Goal: Navigation & Orientation: Find specific page/section

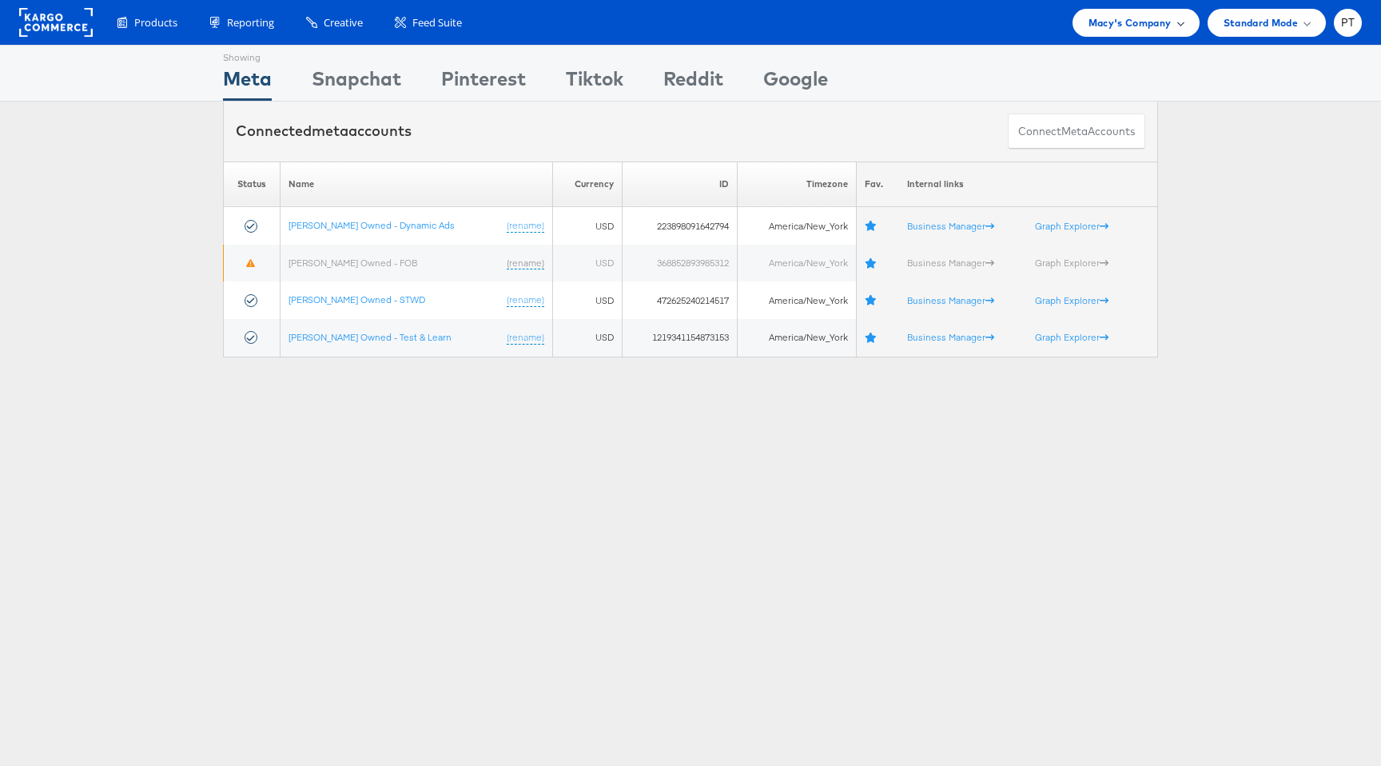
click at [1161, 18] on span "Macy's Company" at bounding box center [1130, 22] width 83 height 17
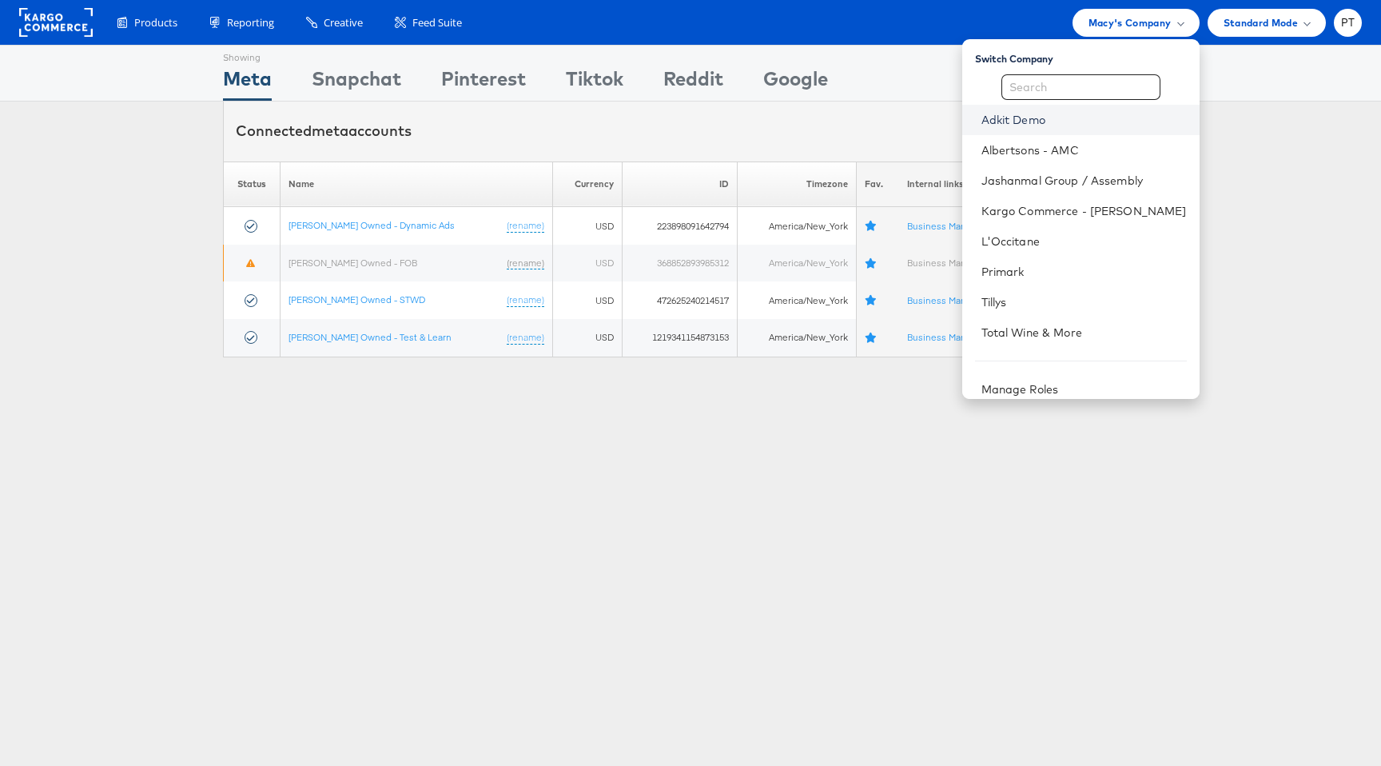
click at [1067, 119] on link "Adkit Demo" at bounding box center [1084, 120] width 205 height 16
